Goal: Transaction & Acquisition: Purchase product/service

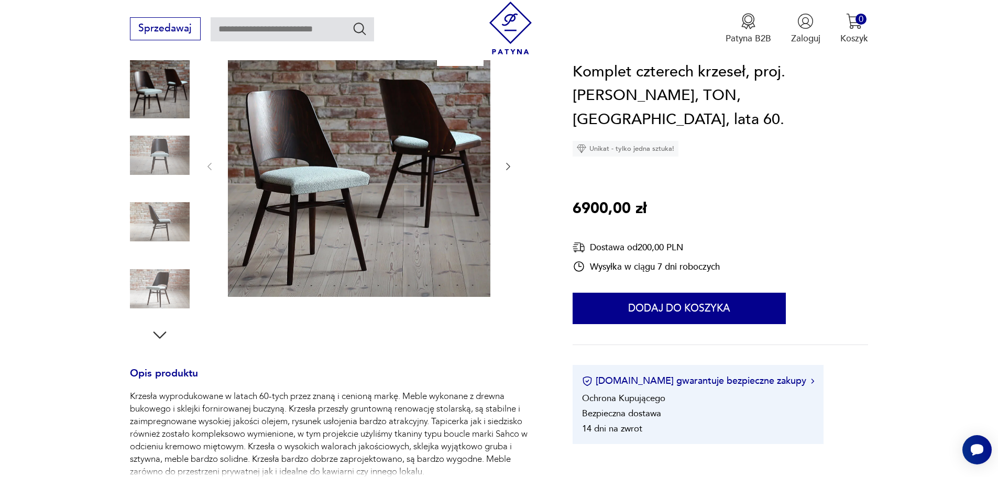
scroll to position [262, 0]
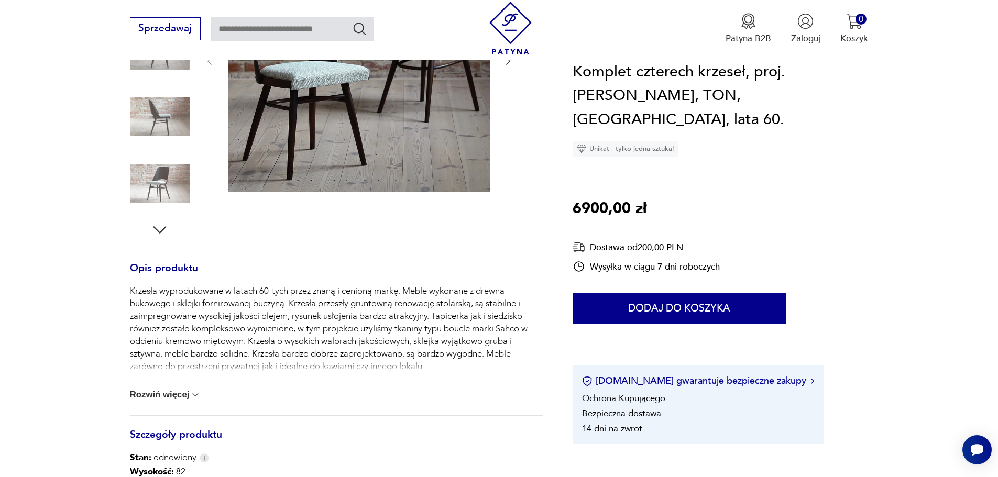
click at [166, 397] on button "Rozwiń więcej" at bounding box center [165, 395] width 71 height 10
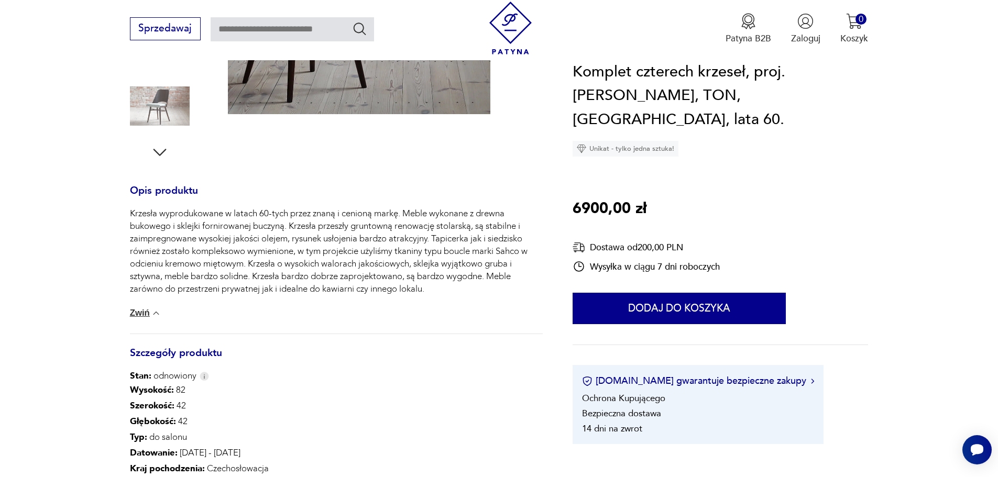
scroll to position [471, 0]
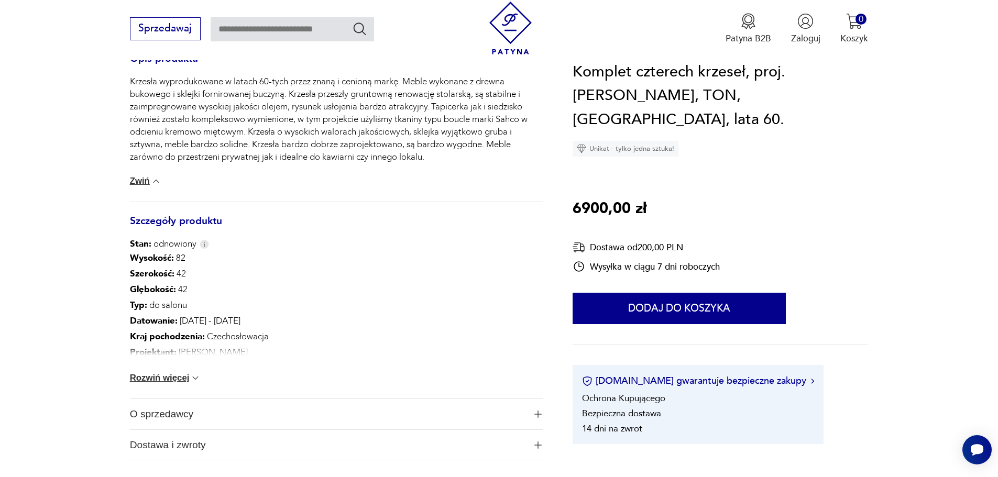
click at [160, 378] on button "Rozwiń więcej" at bounding box center [165, 378] width 71 height 10
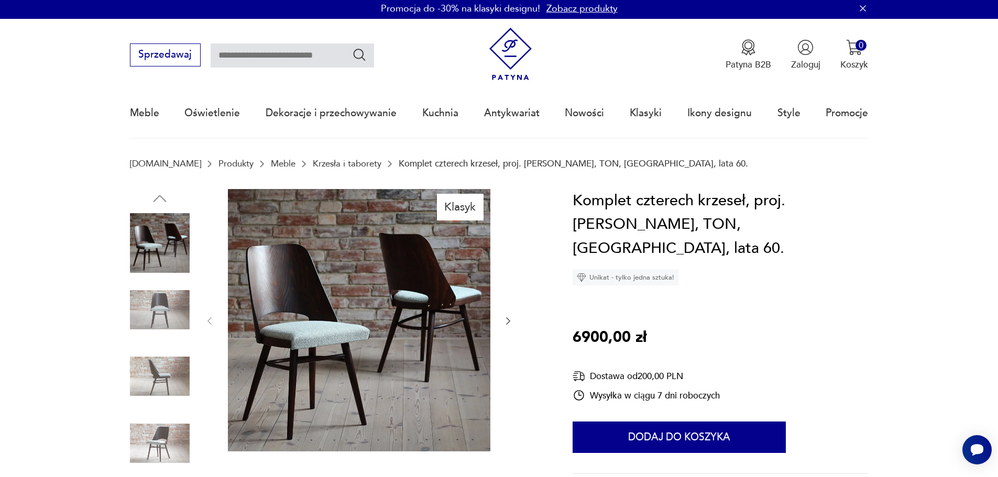
scroll to position [0, 0]
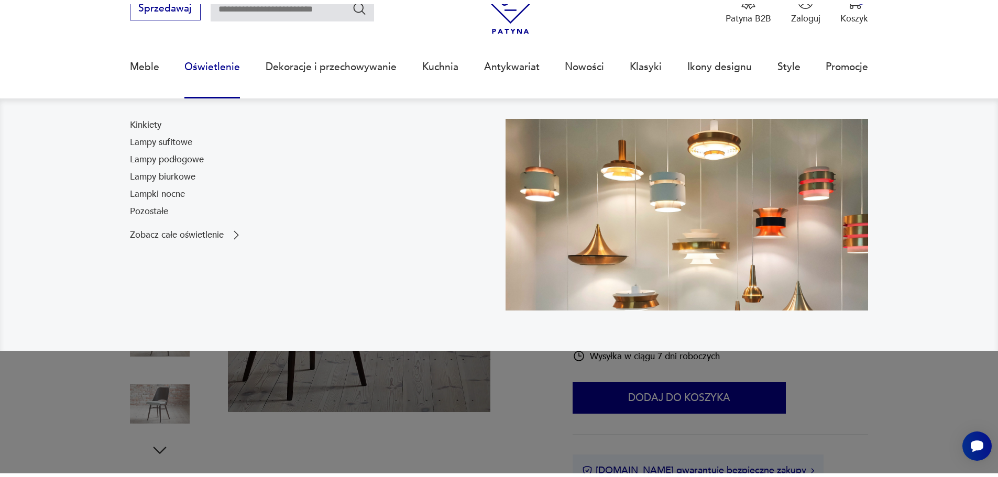
scroll to position [105, 0]
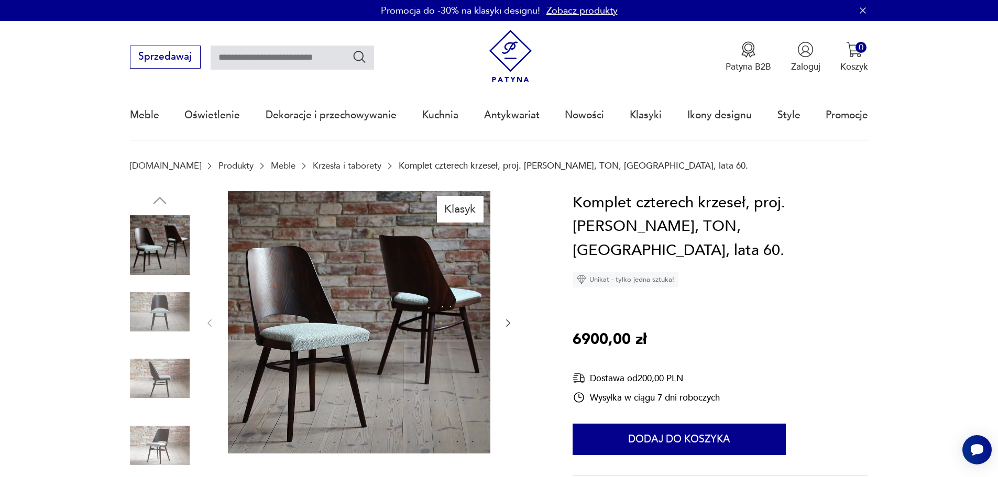
click at [501, 323] on div at bounding box center [358, 323] width 309 height 265
